Goal: Navigation & Orientation: Find specific page/section

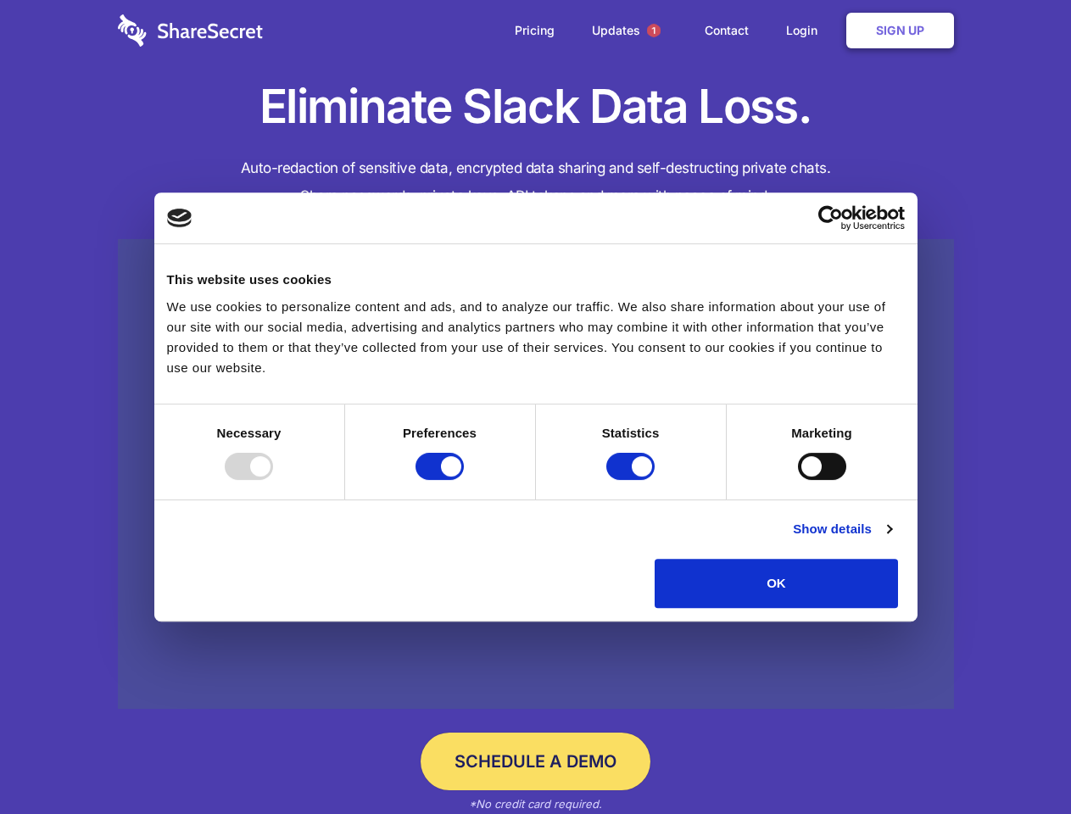
click at [273, 480] on div at bounding box center [249, 466] width 48 height 27
click at [464, 480] on input "Preferences" at bounding box center [440, 466] width 48 height 27
checkbox input "false"
click at [633, 480] on input "Statistics" at bounding box center [630, 466] width 48 height 27
checkbox input "false"
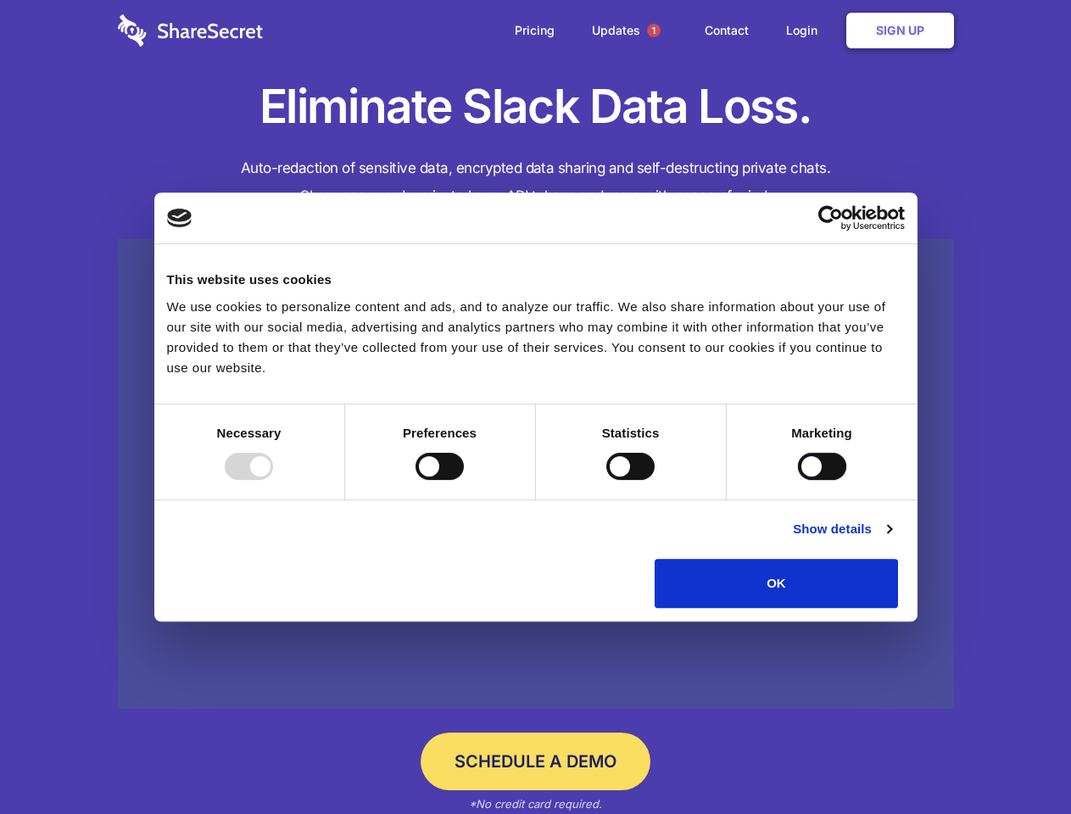
click at [798, 480] on input "Marketing" at bounding box center [822, 466] width 48 height 27
checkbox input "true"
click at [891, 539] on link "Show details" at bounding box center [842, 529] width 98 height 20
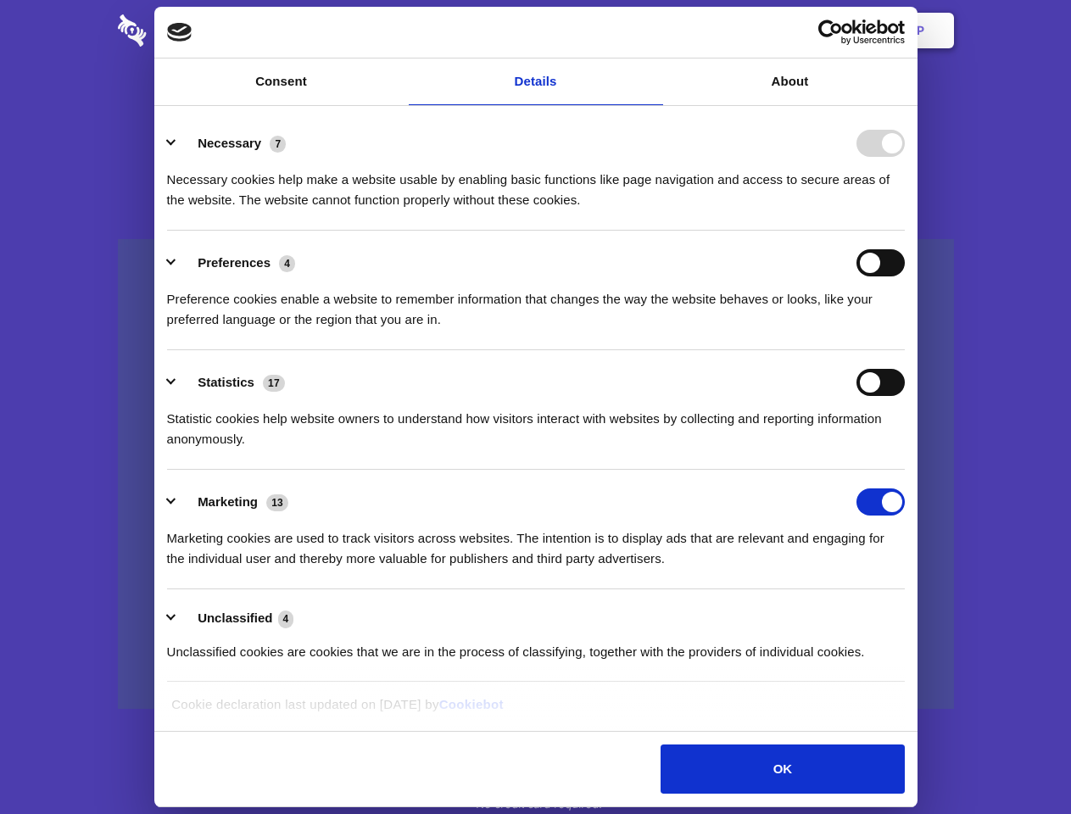
click at [905, 330] on div "Preferences 4 Preference cookies enable a website to remember information that …" at bounding box center [536, 289] width 738 height 81
click at [653, 31] on span "1" at bounding box center [654, 31] width 14 height 14
